Goal: Task Accomplishment & Management: Complete application form

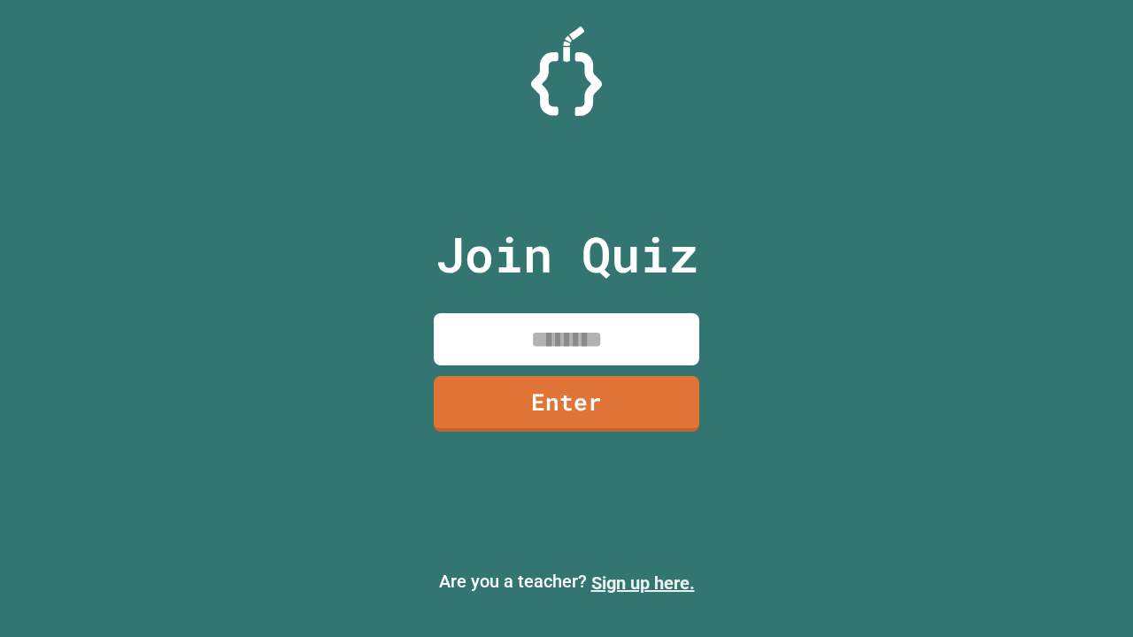
click at [643, 583] on link "Sign up here." at bounding box center [643, 583] width 104 height 21
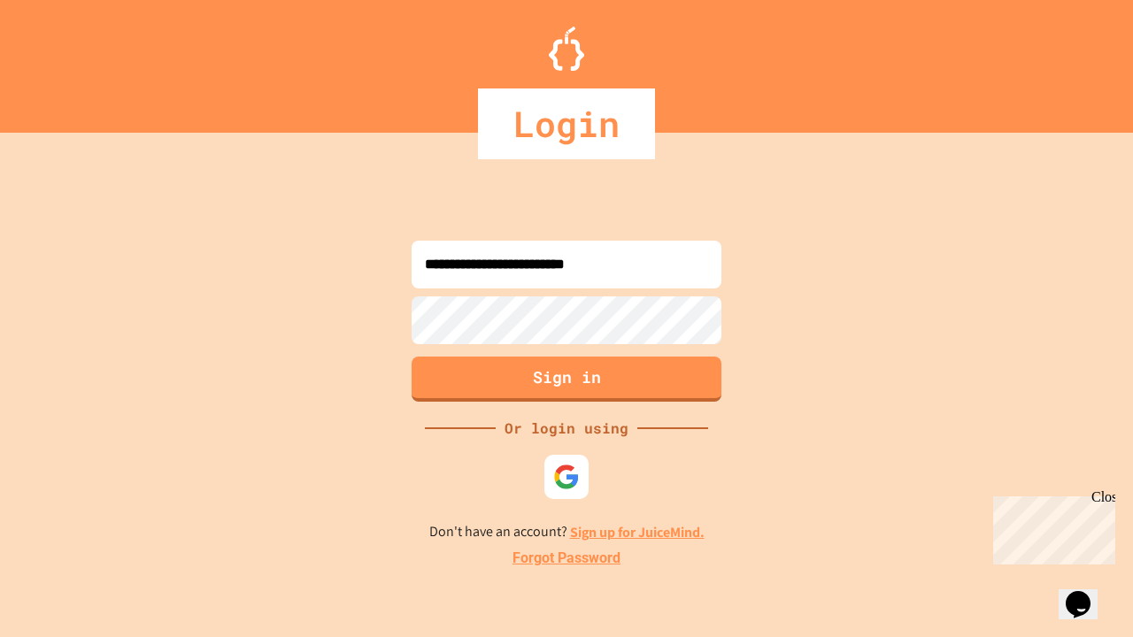
type input "**********"
